Goal: Obtain resource: Download file/media

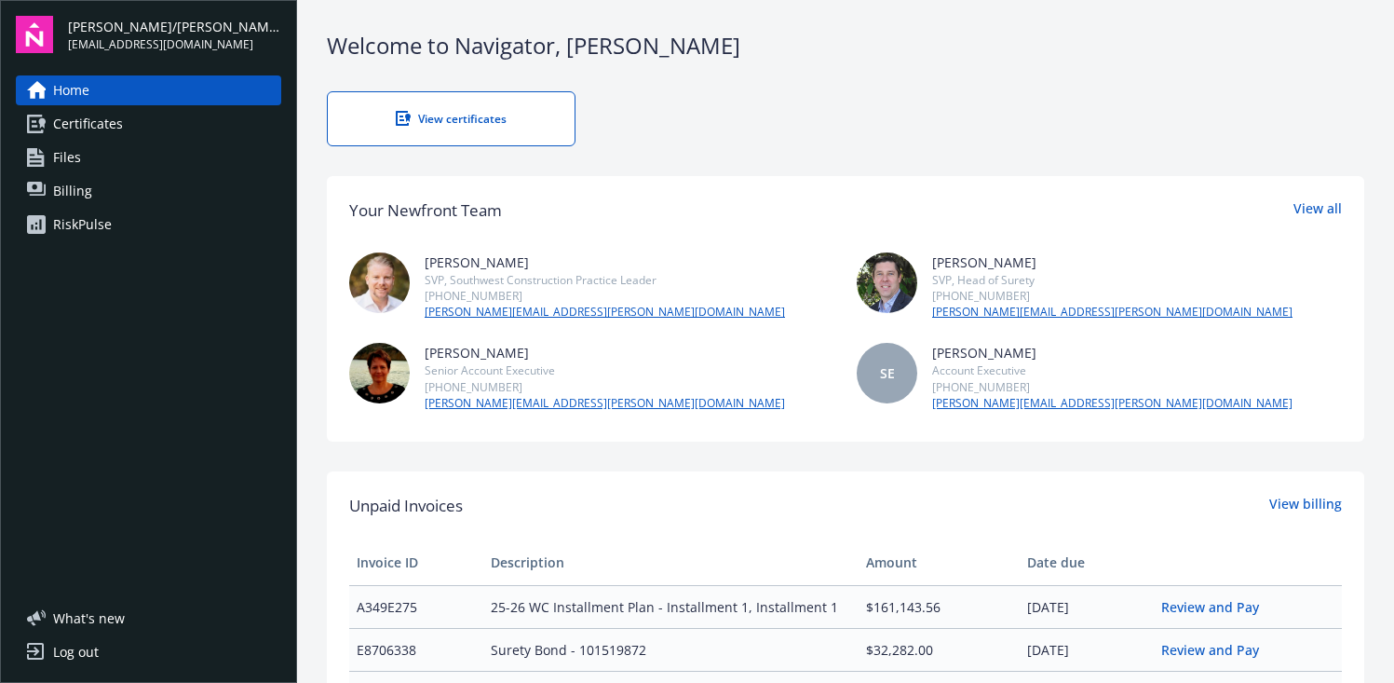
click at [101, 118] on span "Certificates" at bounding box center [88, 124] width 70 height 30
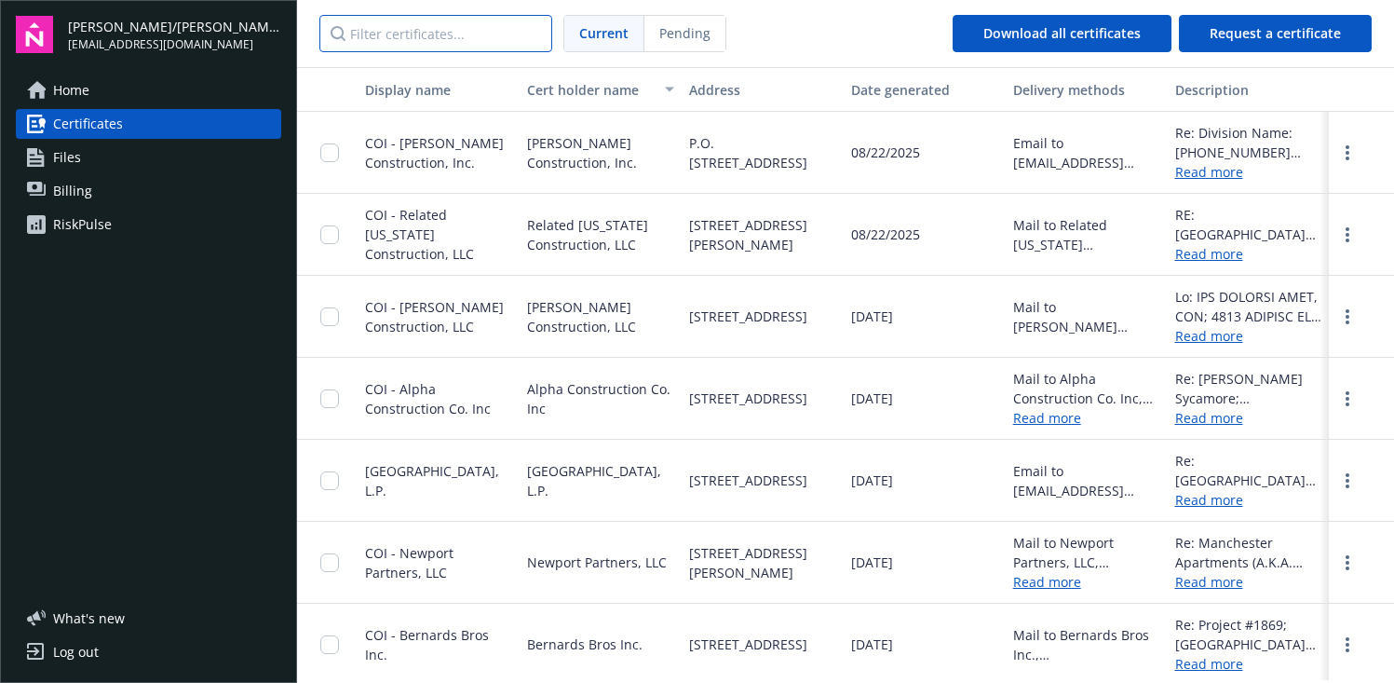
click at [430, 30] on input "Filter certificates..." at bounding box center [435, 33] width 233 height 37
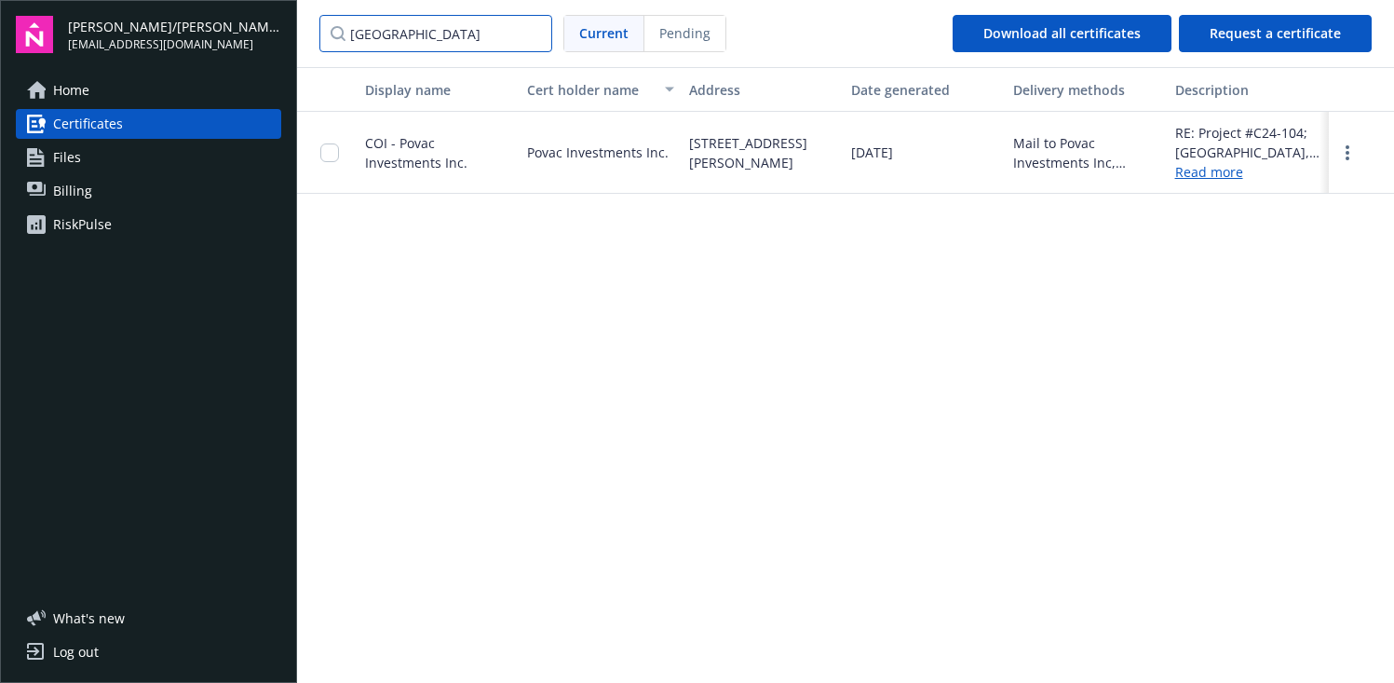
type input "[GEOGRAPHIC_DATA]"
click at [324, 153] on input "checkbox" at bounding box center [329, 152] width 19 height 19
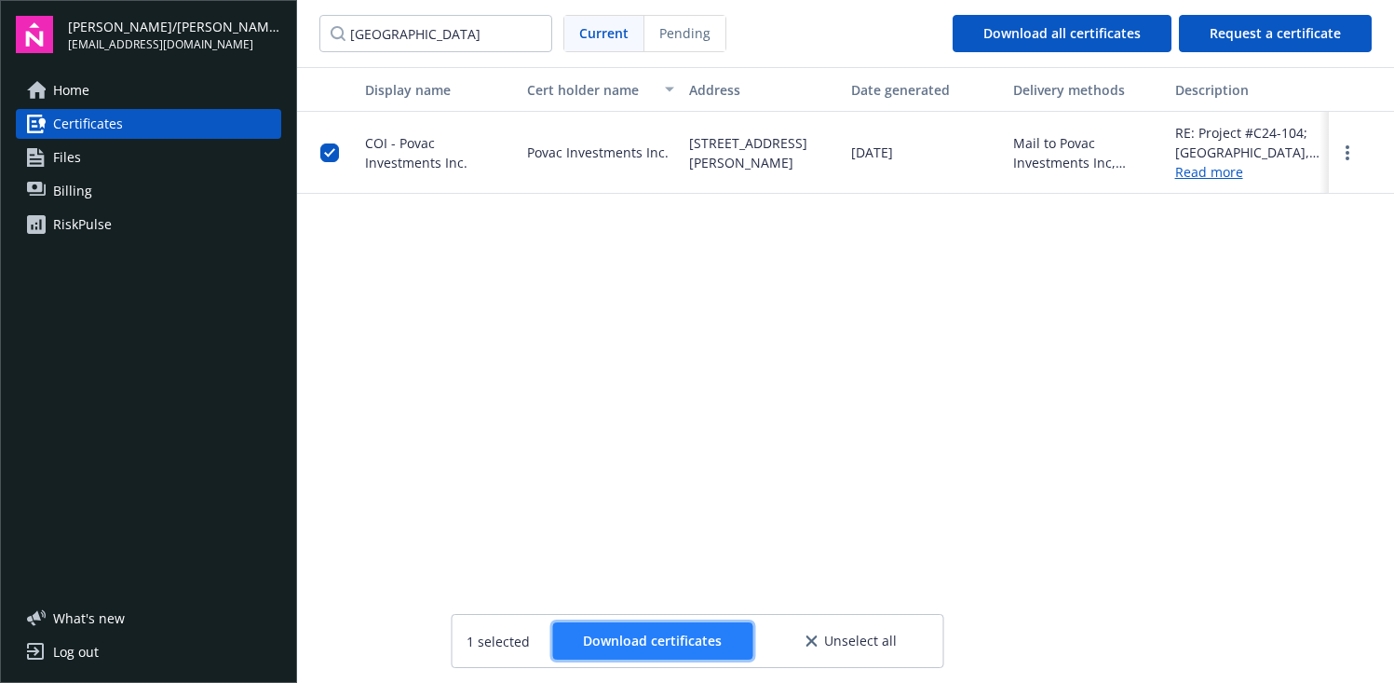
click at [644, 637] on span "Download certificates" at bounding box center [652, 640] width 139 height 18
